Goal: Task Accomplishment & Management: Manage account settings

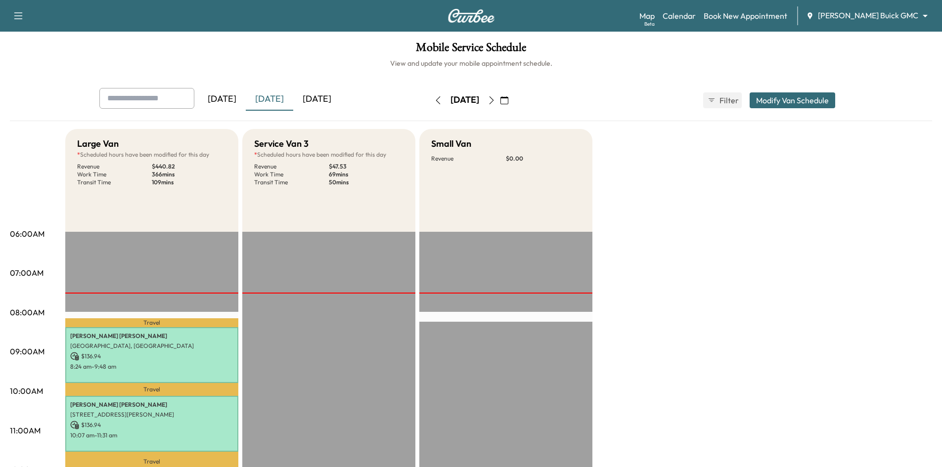
scroll to position [247, 0]
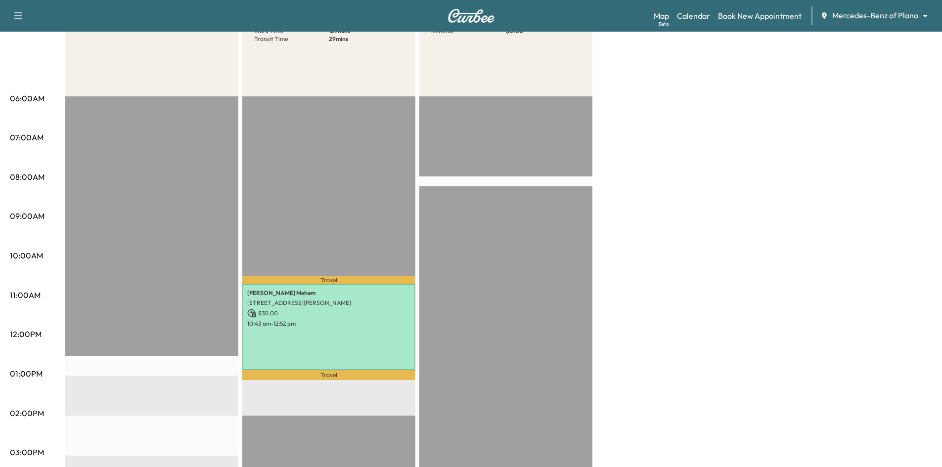
scroll to position [148, 0]
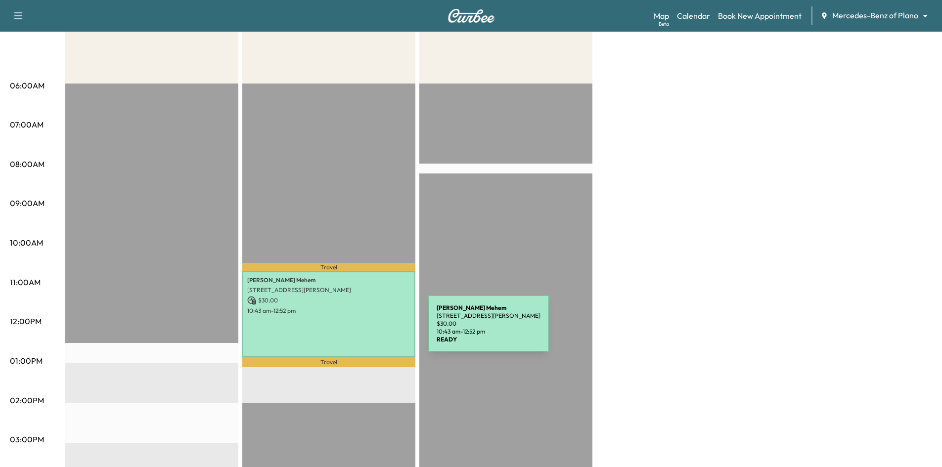
click at [354, 328] on div "Amanda Mehem 13655 Welch Rd, Dallas, TX 75244, USA $ 30.00 10:43 am - 12:52 pm" at bounding box center [328, 314] width 173 height 86
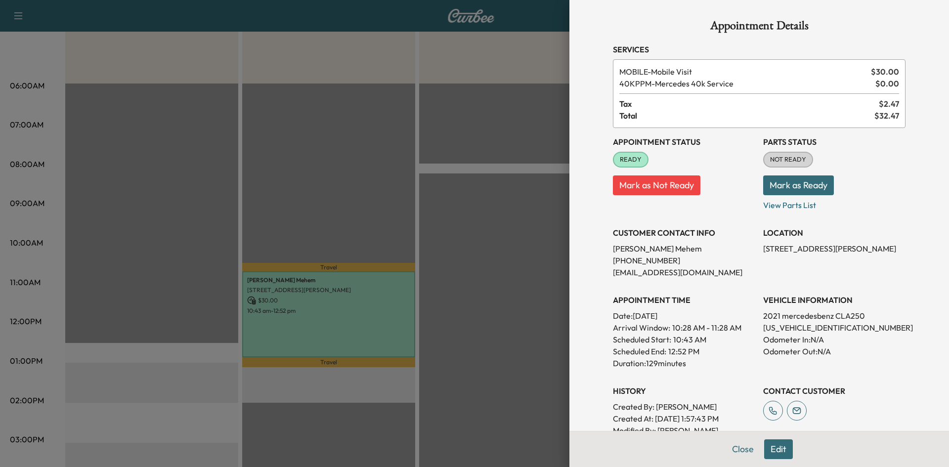
click at [333, 170] on div at bounding box center [474, 233] width 949 height 467
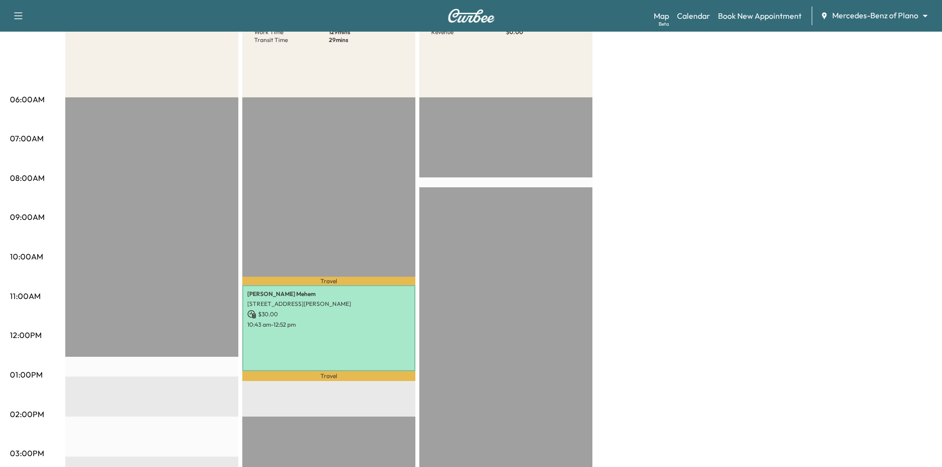
scroll to position [49, 0]
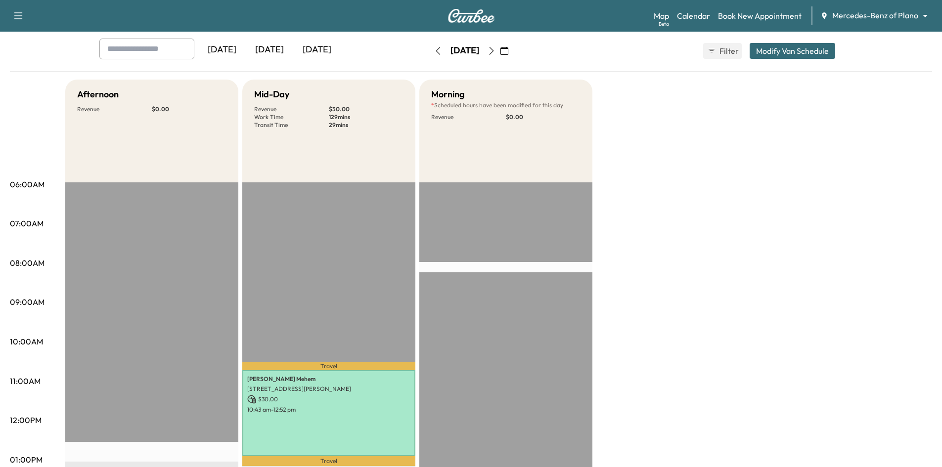
click at [895, 15] on body "Support Log Out Map Beta Calendar Book New Appointment Mercedes-Benz of Plano *…" at bounding box center [471, 184] width 942 height 467
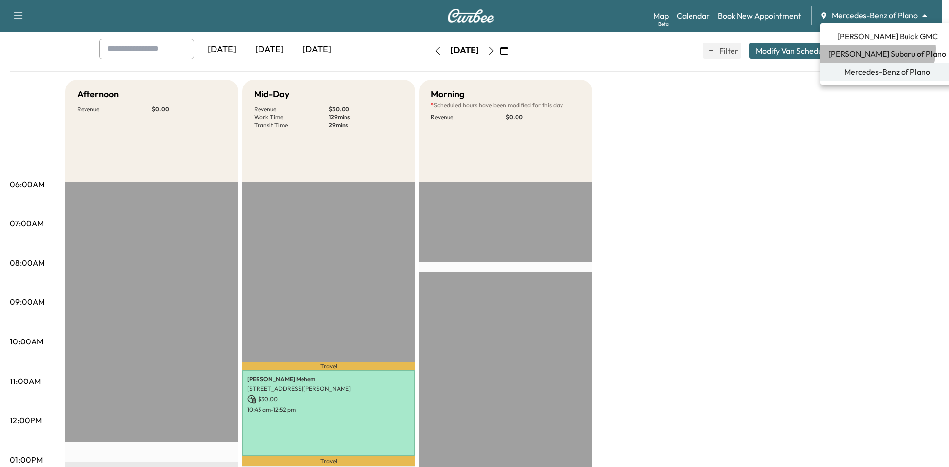
click at [877, 49] on span "[PERSON_NAME] Subaru of Plano" at bounding box center [888, 54] width 118 height 12
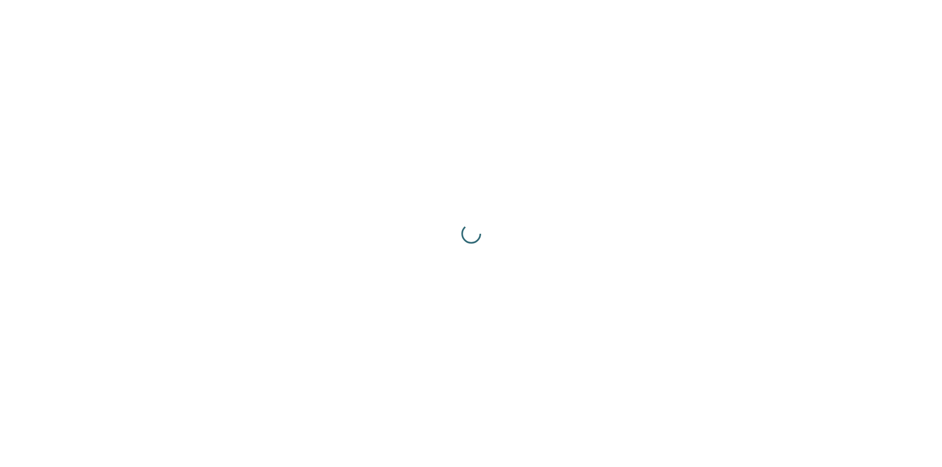
scroll to position [0, 0]
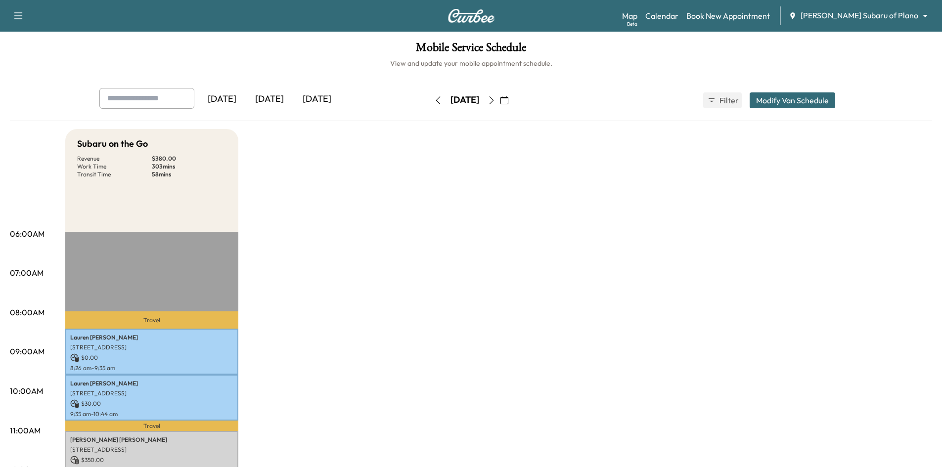
click at [263, 96] on div "[DATE]" at bounding box center [269, 99] width 47 height 23
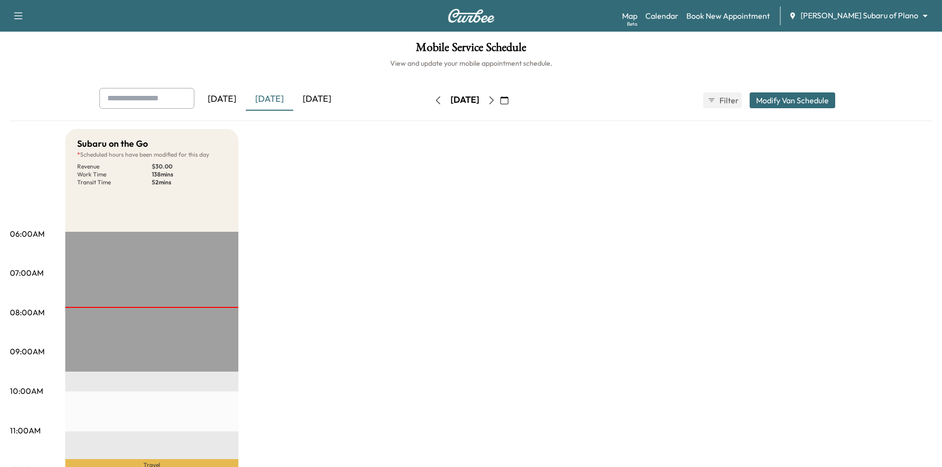
click at [316, 94] on div "[DATE]" at bounding box center [316, 99] width 47 height 23
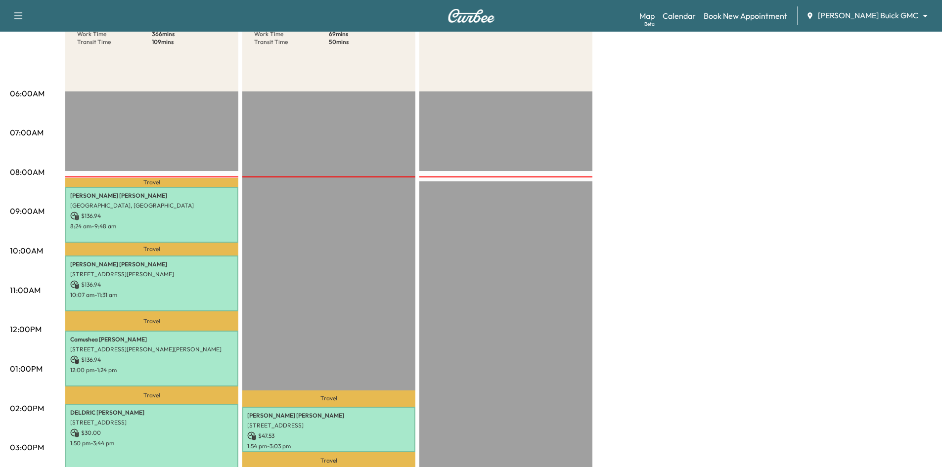
scroll to position [49, 0]
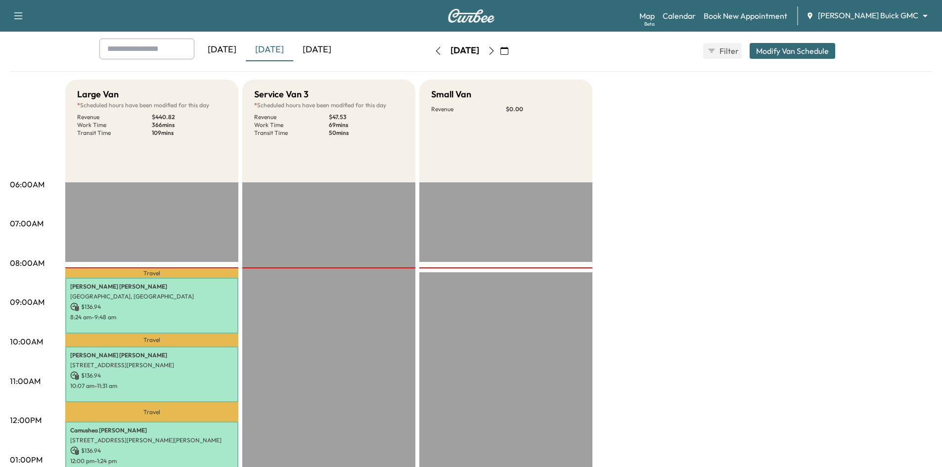
click at [325, 50] on div "[DATE]" at bounding box center [316, 50] width 47 height 23
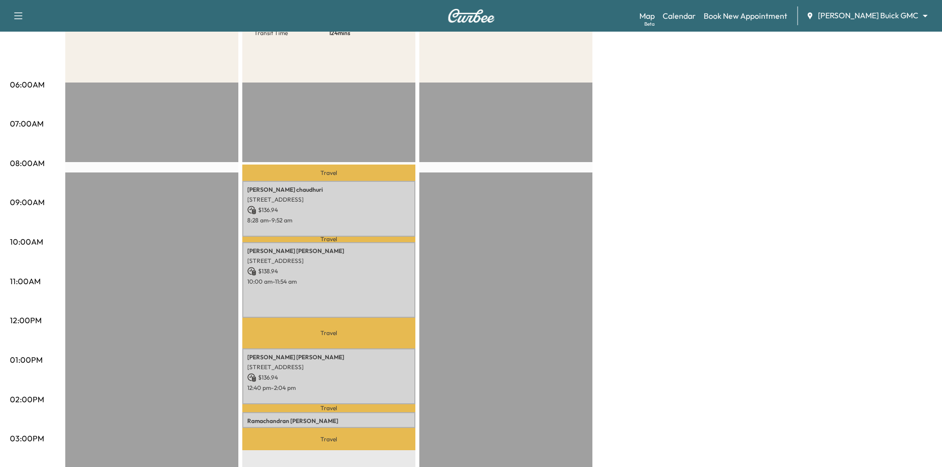
scroll to position [247, 0]
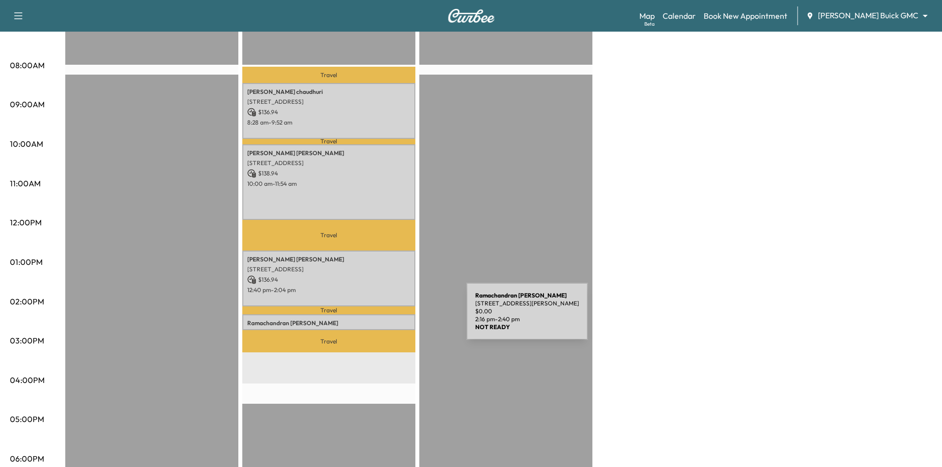
click at [392, 319] on p "Ramachandran Kailasam" at bounding box center [328, 323] width 163 height 8
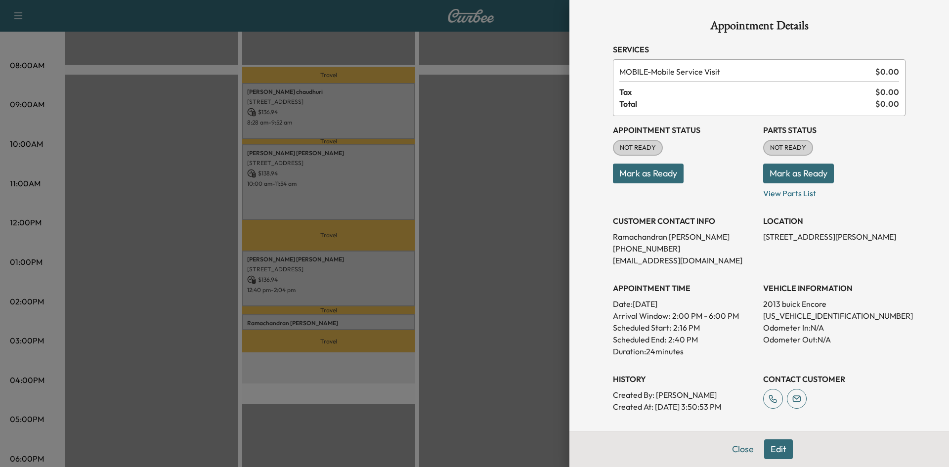
click at [470, 301] on div at bounding box center [474, 233] width 949 height 467
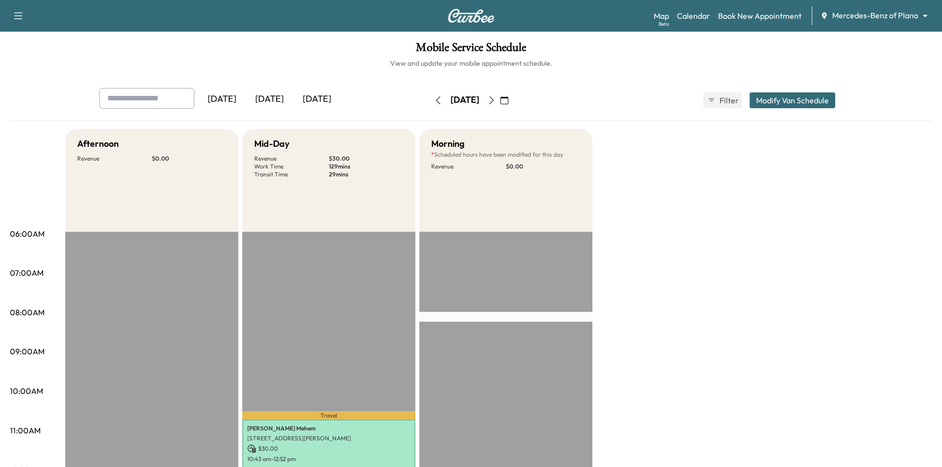
click at [307, 96] on div "[DATE]" at bounding box center [316, 99] width 47 height 23
